Goal: Navigation & Orientation: Find specific page/section

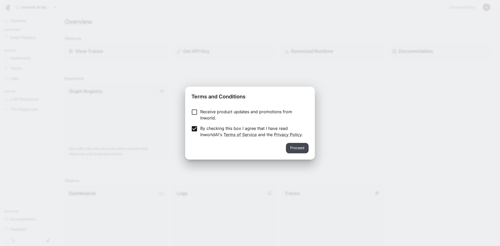
click at [306, 147] on button "Proceed" at bounding box center [297, 148] width 23 height 10
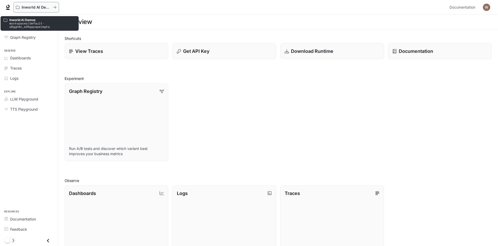
click at [30, 8] on p "Inworld AI Demos" at bounding box center [36, 7] width 29 height 4
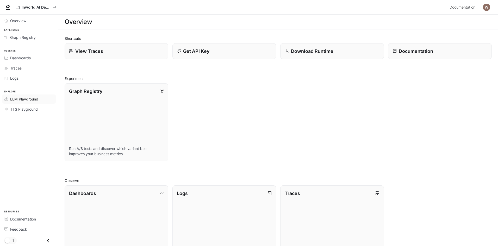
click at [35, 96] on span "LLM Playground" at bounding box center [24, 98] width 28 height 5
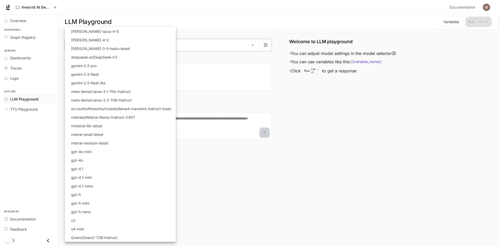
click at [116, 44] on body "Skip to main content Inworld AI Demos Documentation Documentation Portal Overvi…" at bounding box center [250, 123] width 500 height 247
click at [119, 236] on li "Qwen/Qwen2-72B-Instruct" at bounding box center [120, 238] width 111 height 9
type input "**********"
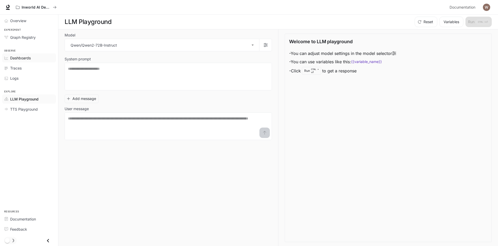
click at [28, 59] on span "Dashboards" at bounding box center [20, 57] width 21 height 5
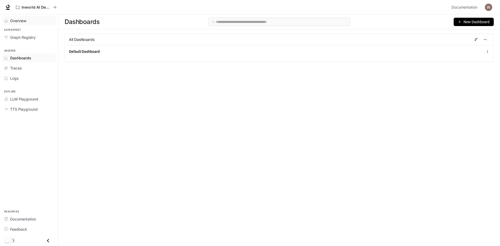
click at [27, 20] on div "Overview" at bounding box center [32, 20] width 44 height 5
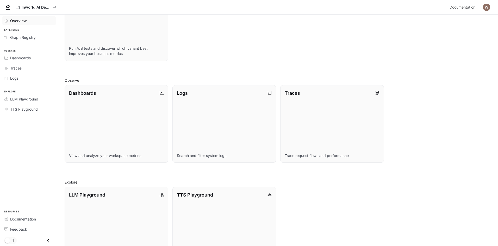
scroll to position [125, 0]
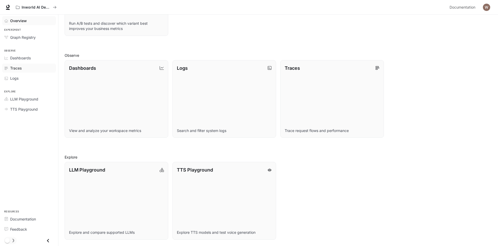
click at [24, 69] on div "Traces" at bounding box center [32, 67] width 44 height 5
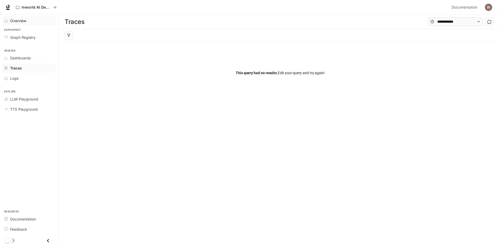
click at [36, 20] on div "Overview" at bounding box center [32, 20] width 44 height 5
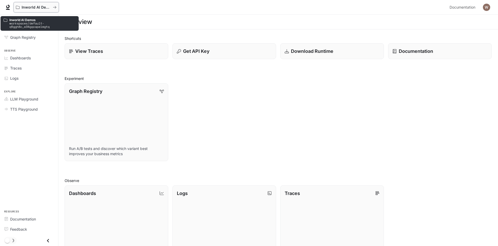
click at [25, 5] on p "Inworld AI Demos" at bounding box center [36, 7] width 29 height 4
click at [22, 15] on div "Inworld AI Demos workspaces/default-q5ggh8c_e34gqcapelmgtq" at bounding box center [39, 22] width 79 height 19
drag, startPoint x: 9, startPoint y: 22, endPoint x: 12, endPoint y: 20, distance: 3.6
click at [9, 21] on div "Inworld AI Demos workspaces/default-q5ggh8c_e34gqcapelmgtq" at bounding box center [40, 23] width 74 height 13
click at [16, 5] on button "Inworld AI Demos" at bounding box center [36, 7] width 45 height 10
